Goal: Information Seeking & Learning: Find contact information

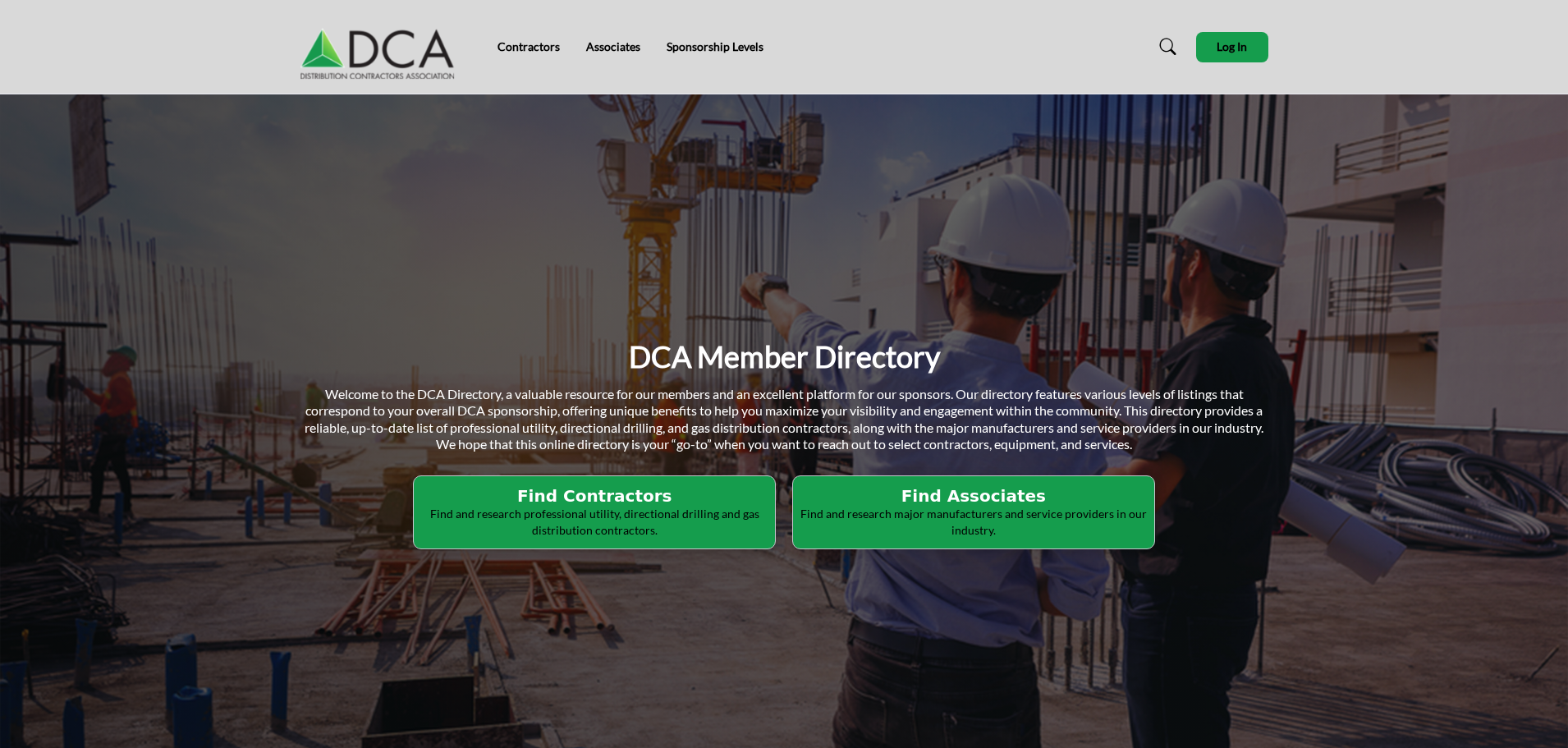
click at [623, 498] on h2 "Find Contractors" at bounding box center [594, 496] width 351 height 20
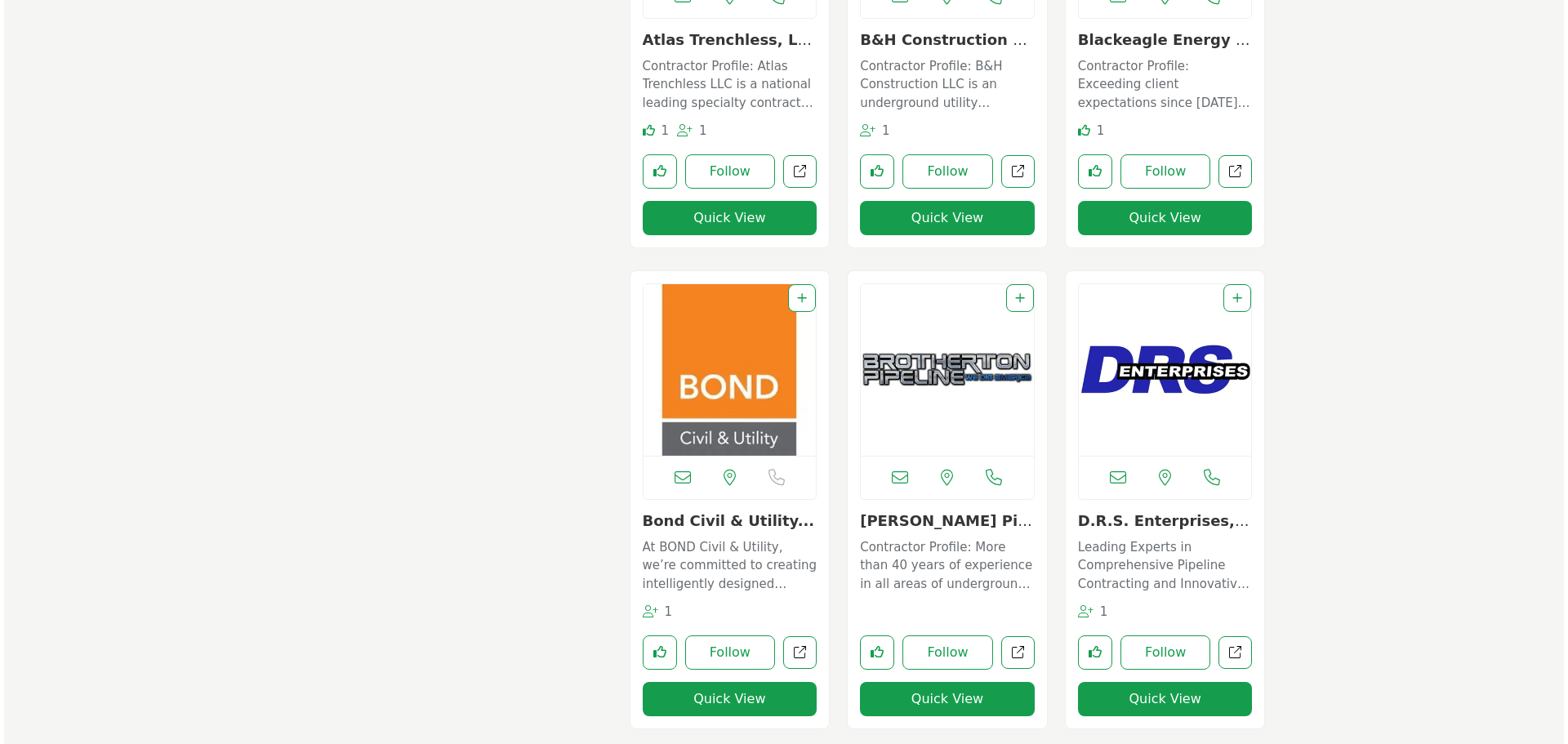
scroll to position [1716, 0]
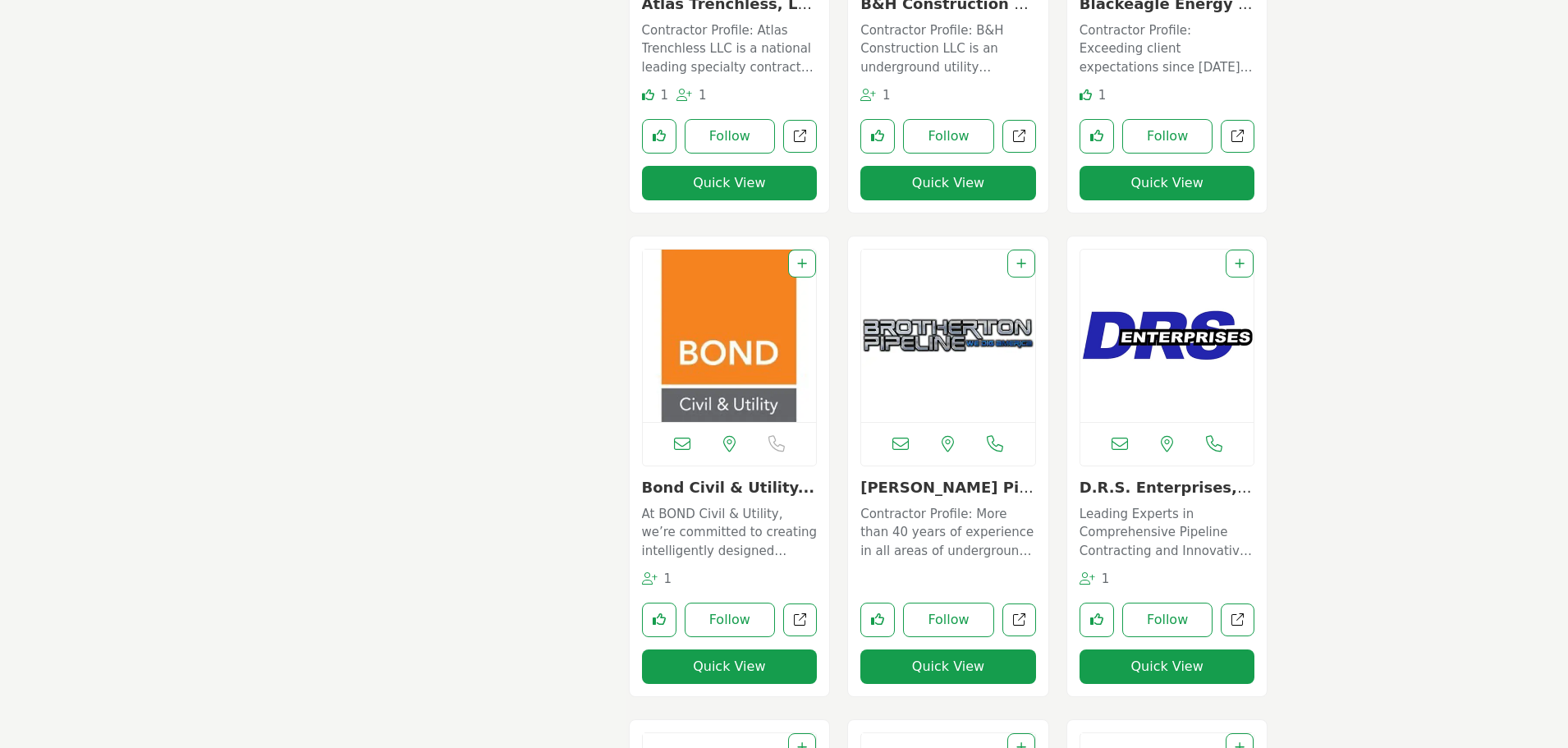
click at [726, 658] on button "Quick View" at bounding box center [730, 667] width 176 height 35
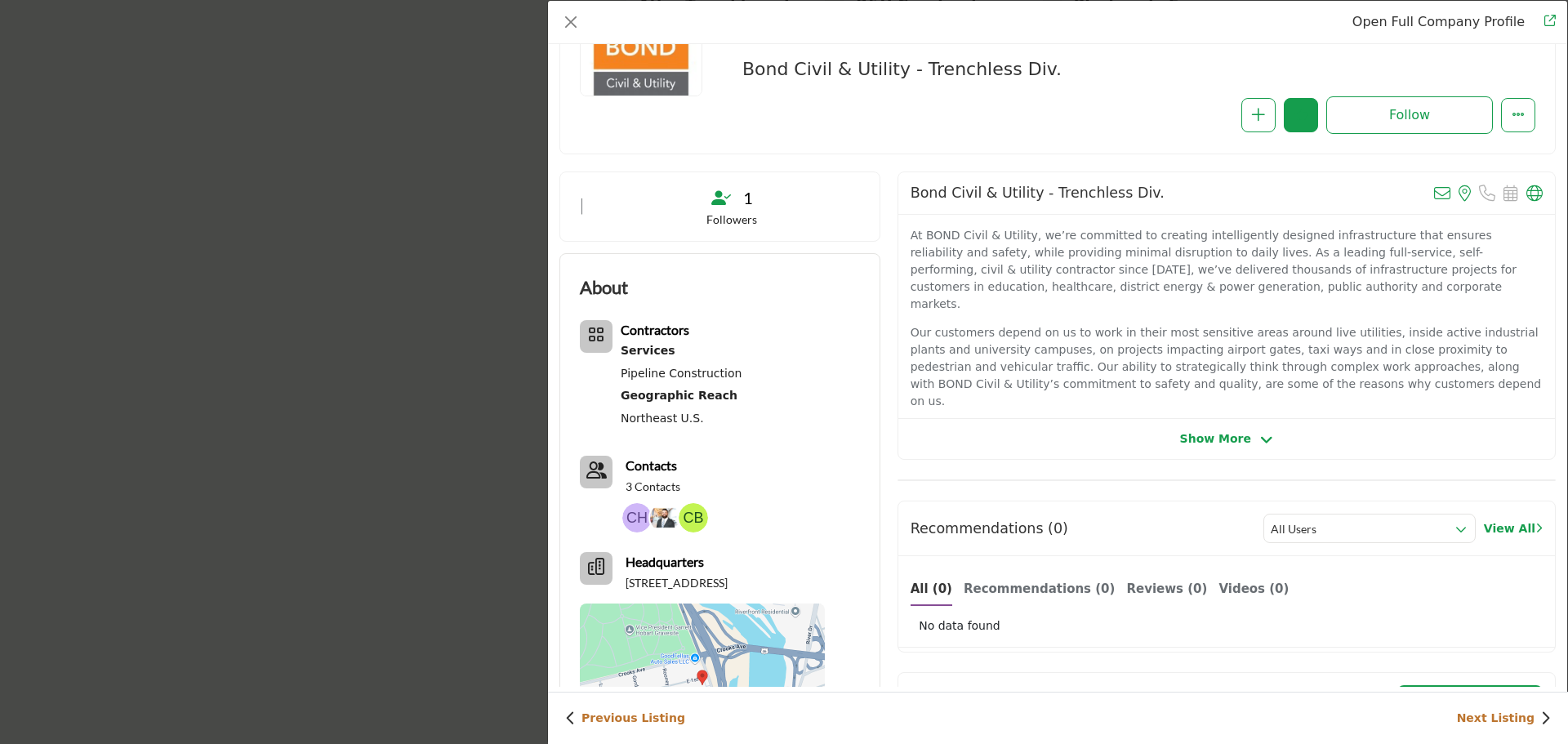
scroll to position [163, 0]
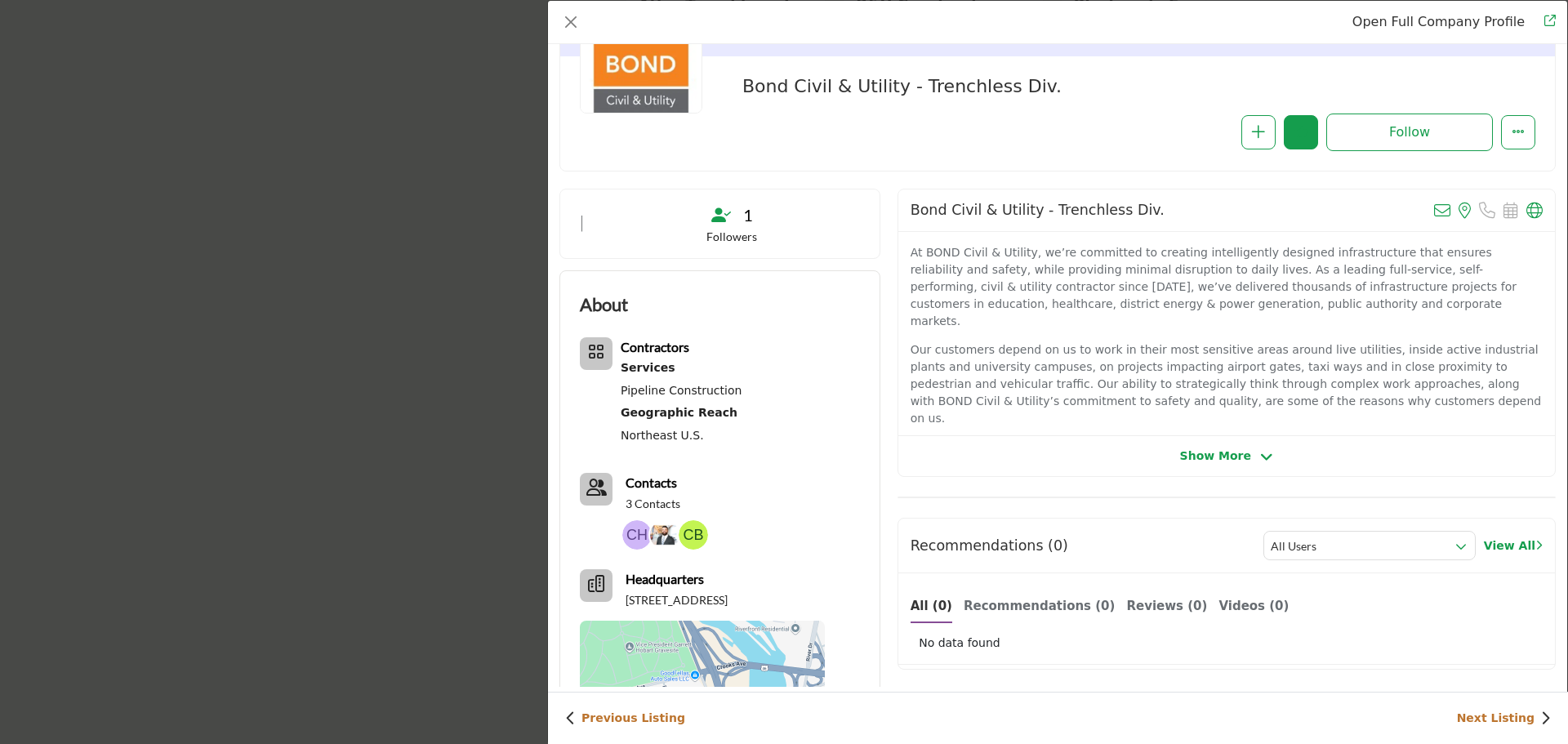
click at [1206, 448] on span "Show More" at bounding box center [1216, 456] width 71 height 17
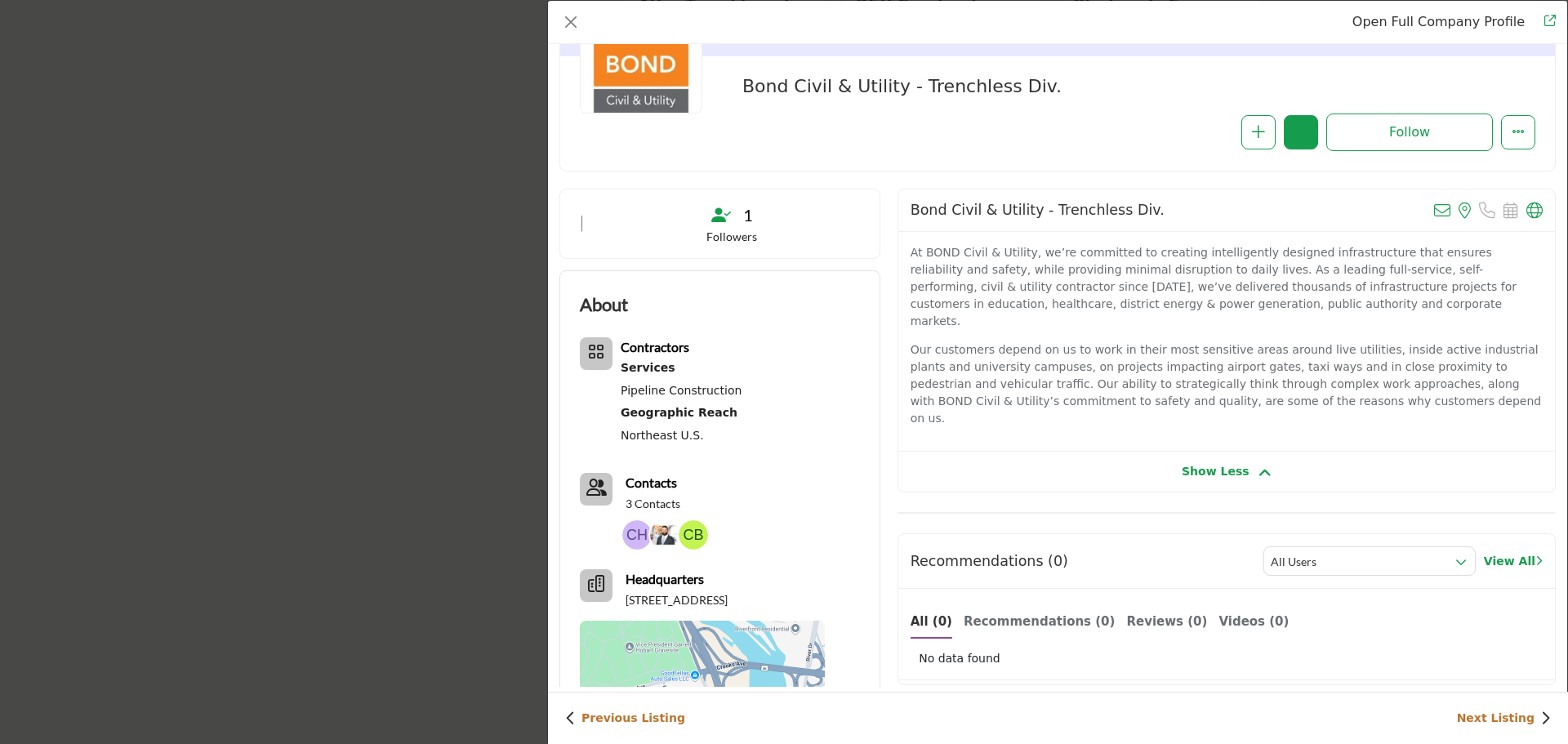
click at [1206, 463] on span "Show Less" at bounding box center [1216, 471] width 67 height 17
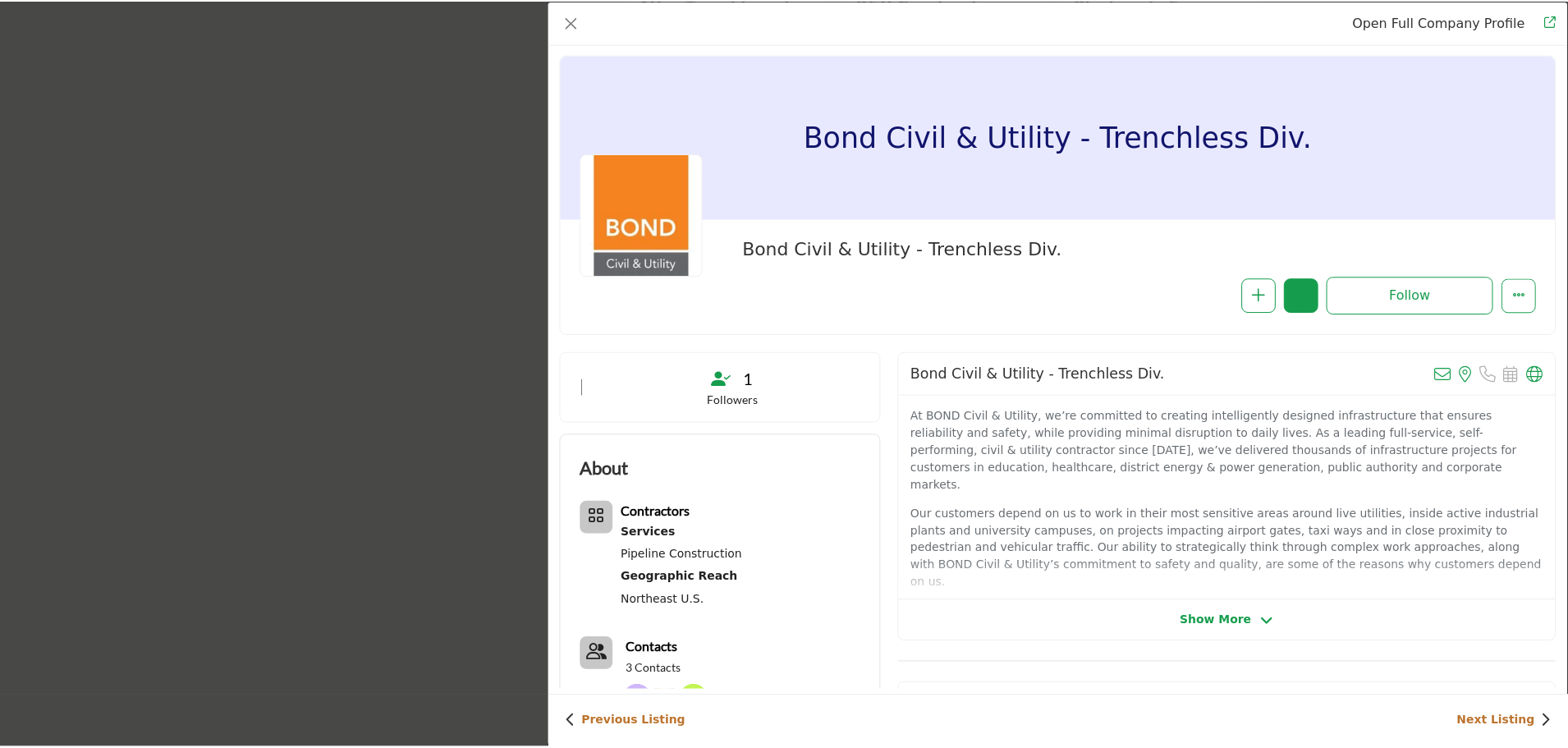
scroll to position [0, 0]
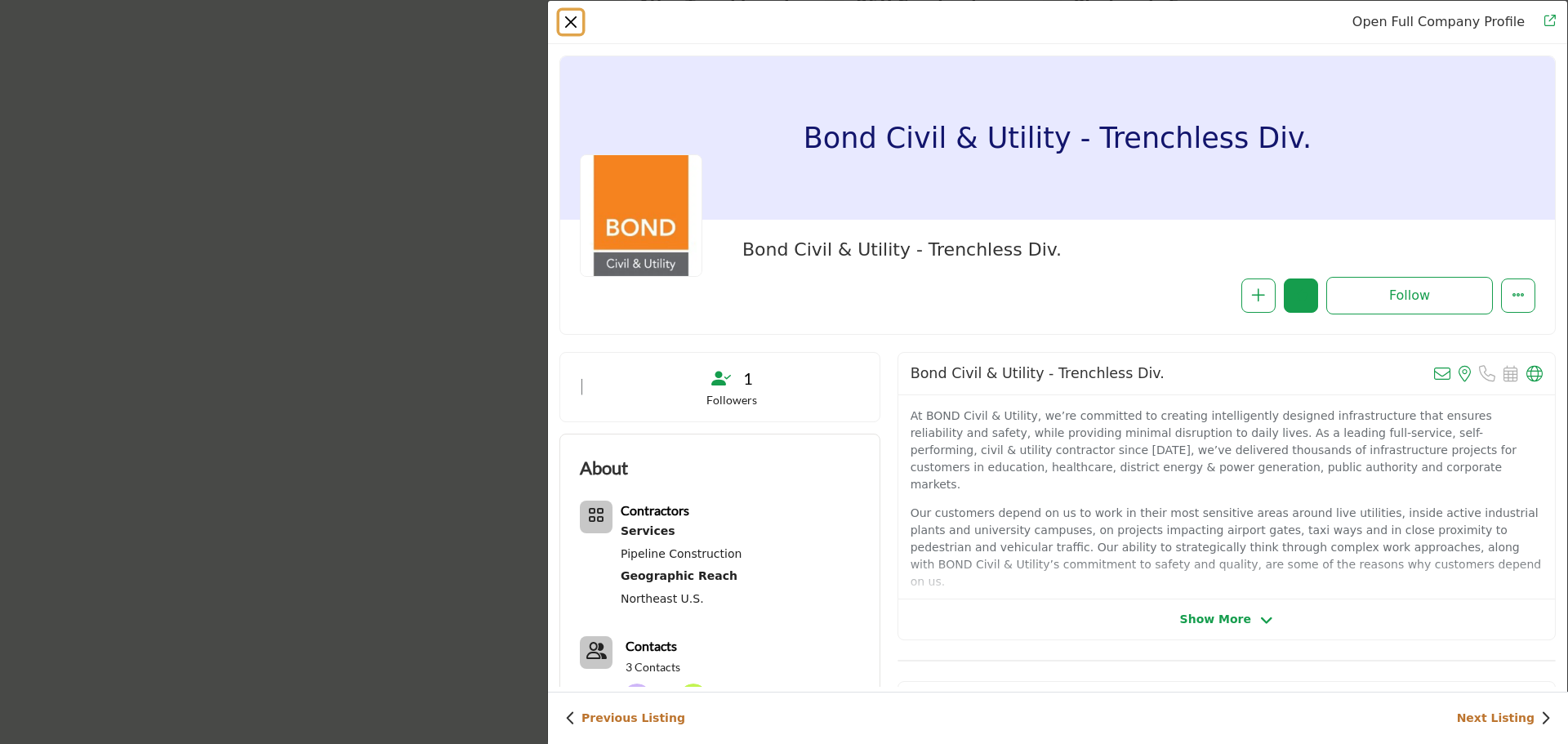
click at [577, 22] on button "Close" at bounding box center [570, 22] width 22 height 22
